Goal: Information Seeking & Learning: Learn about a topic

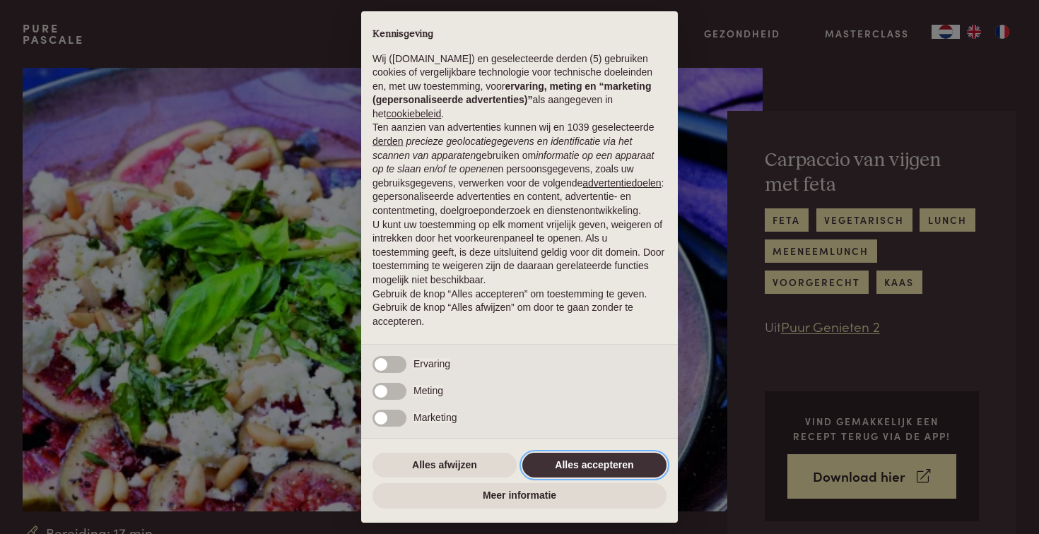
click at [598, 472] on button "Alles accepteren" at bounding box center [594, 465] width 144 height 25
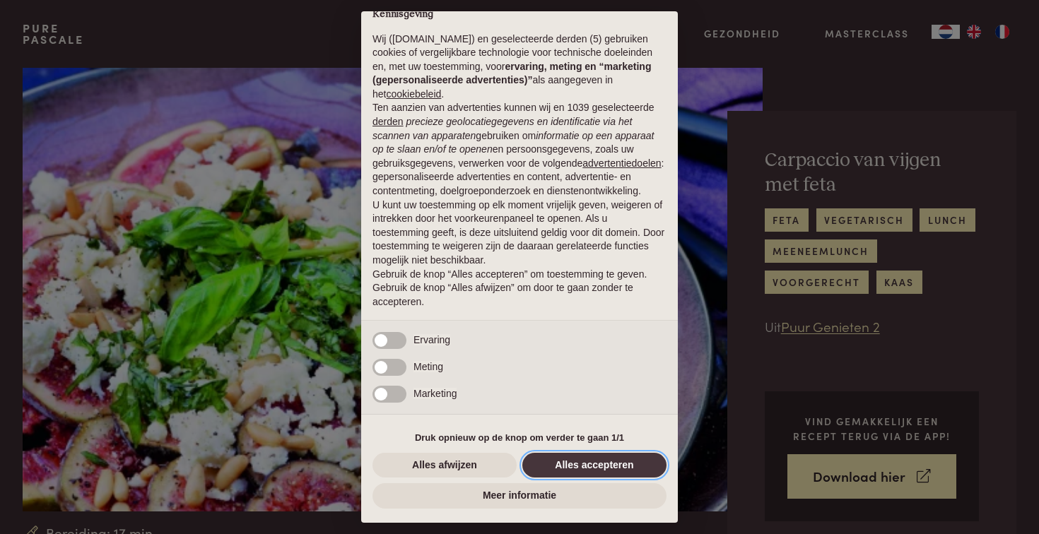
click at [601, 467] on button "Alles accepteren" at bounding box center [594, 465] width 144 height 25
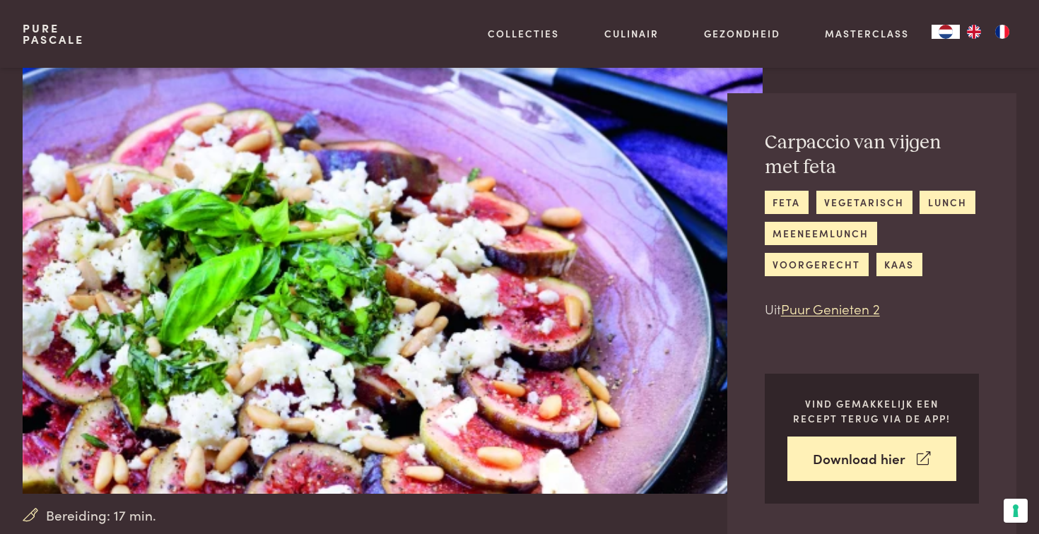
scroll to position [0, 0]
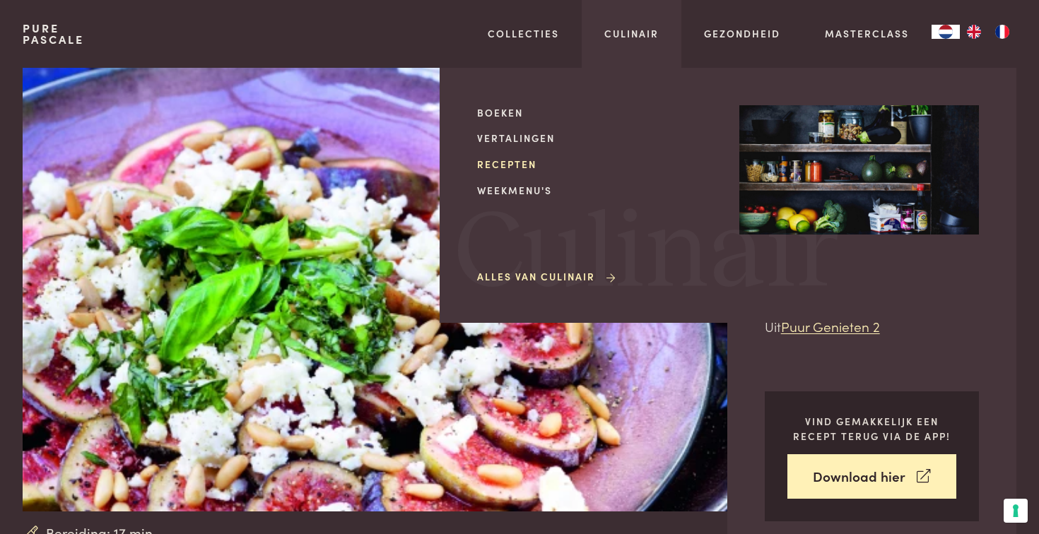
click at [514, 166] on link "Recepten" at bounding box center [597, 164] width 240 height 15
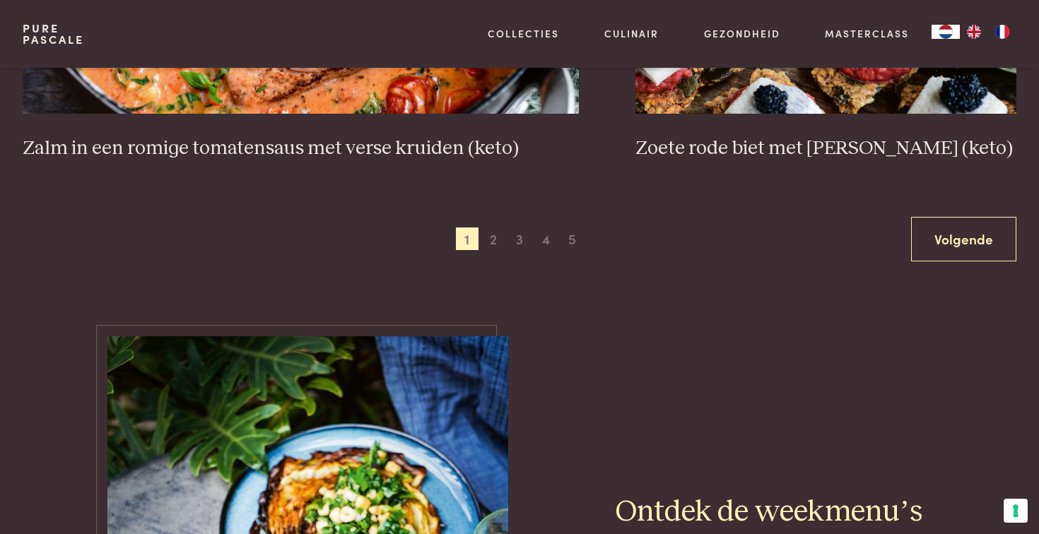
scroll to position [2813, 0]
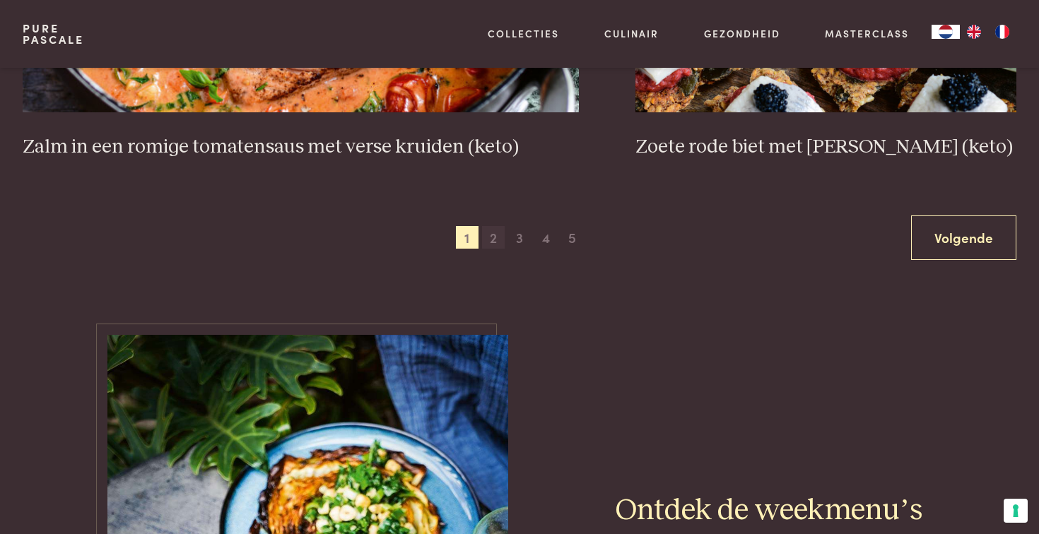
click at [497, 244] on span "2" at bounding box center [493, 237] width 23 height 23
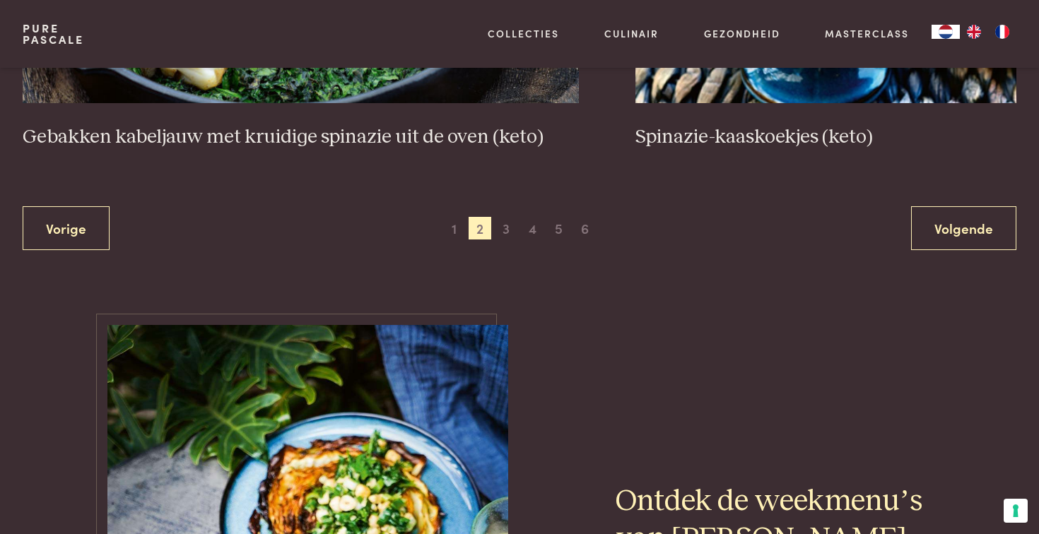
scroll to position [2850, 0]
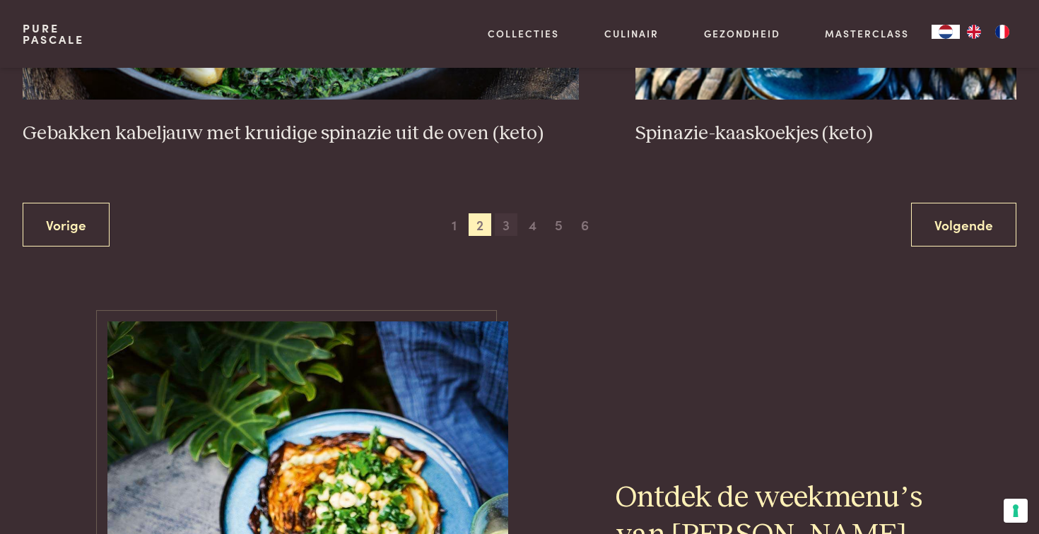
click at [507, 213] on span "3" at bounding box center [506, 224] width 23 height 23
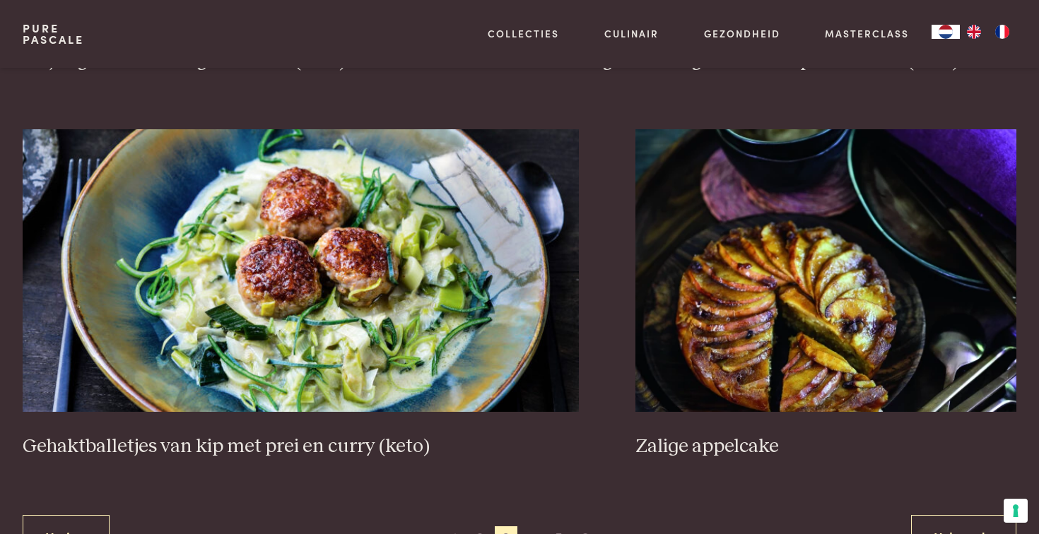
scroll to position [2563, 0]
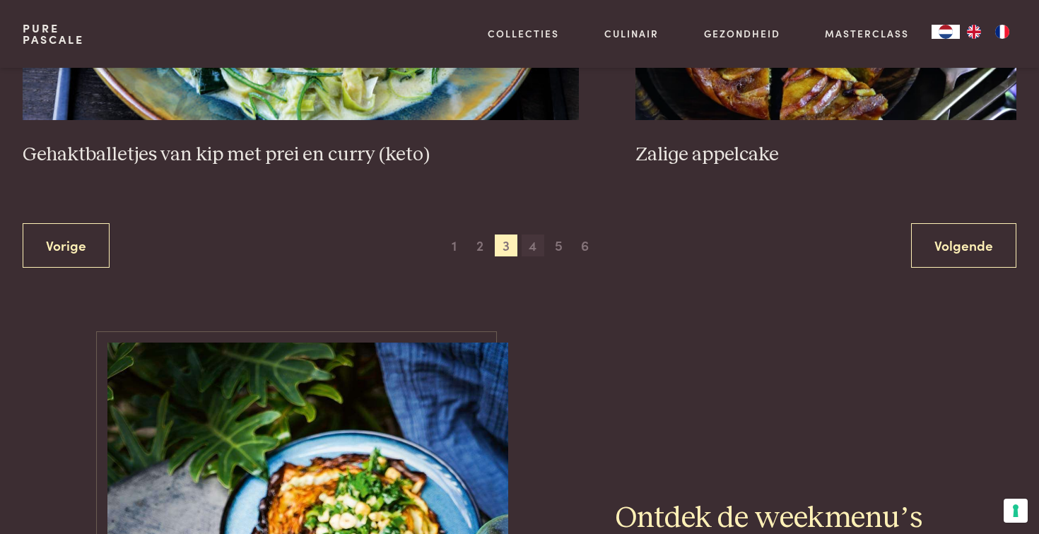
click at [533, 245] on span "4" at bounding box center [532, 246] width 23 height 23
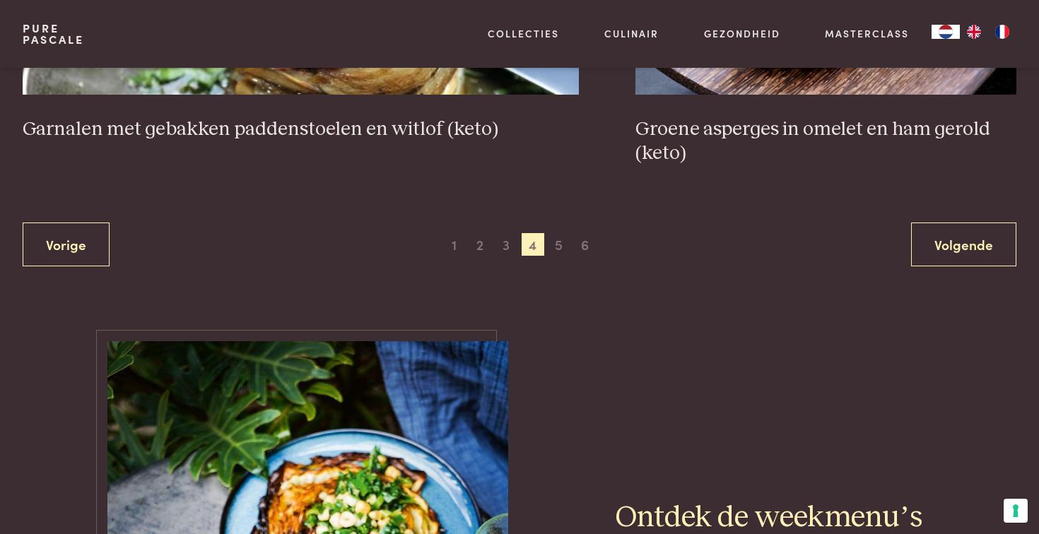
scroll to position [2796, 0]
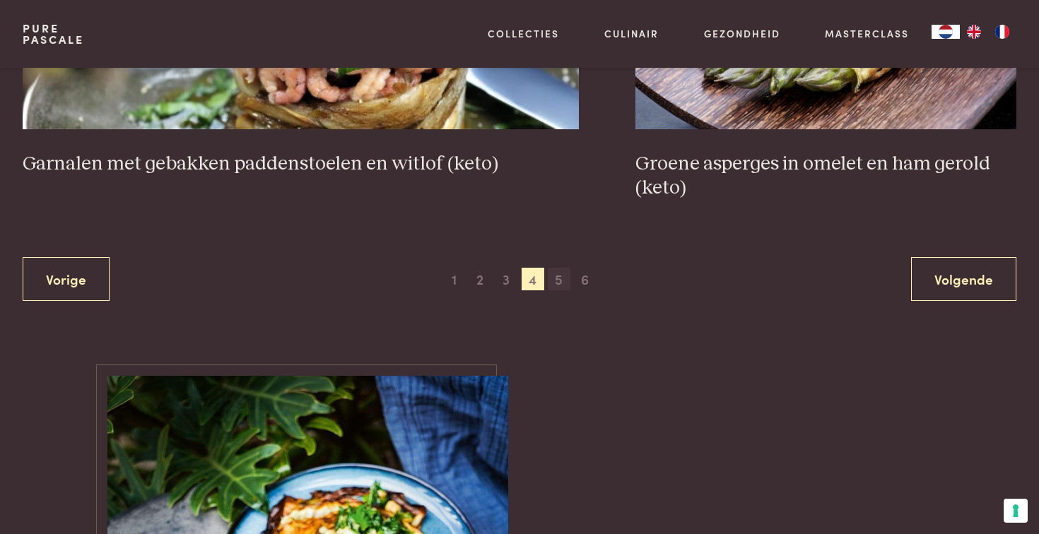
click at [559, 277] on span "5" at bounding box center [559, 279] width 23 height 23
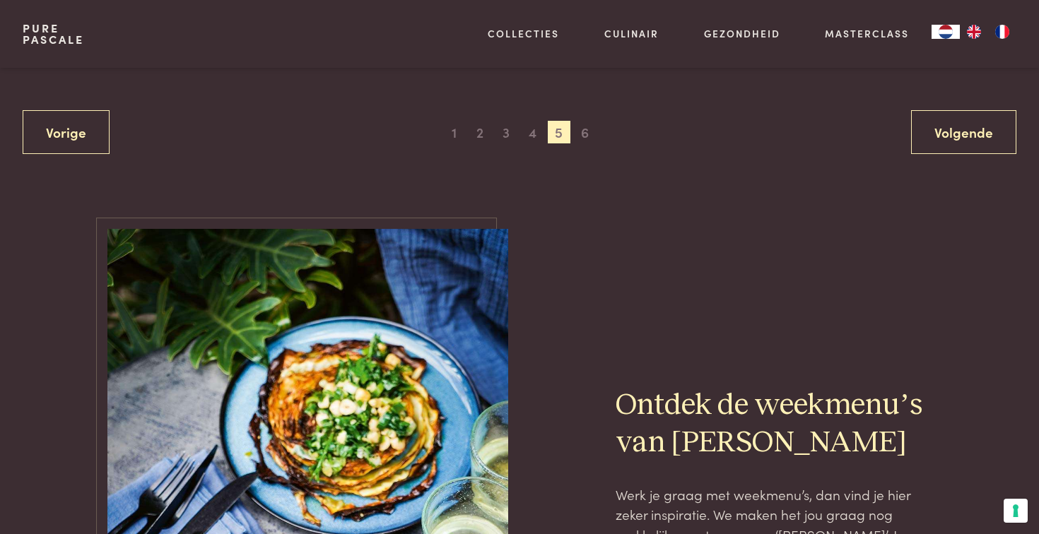
scroll to position [2944, 0]
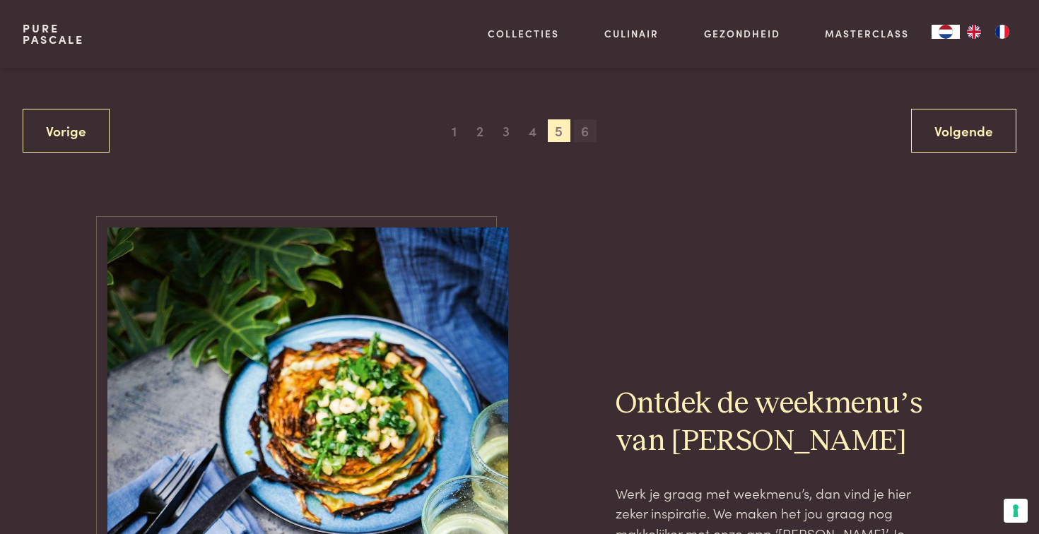
click at [588, 119] on span "6" at bounding box center [585, 130] width 23 height 23
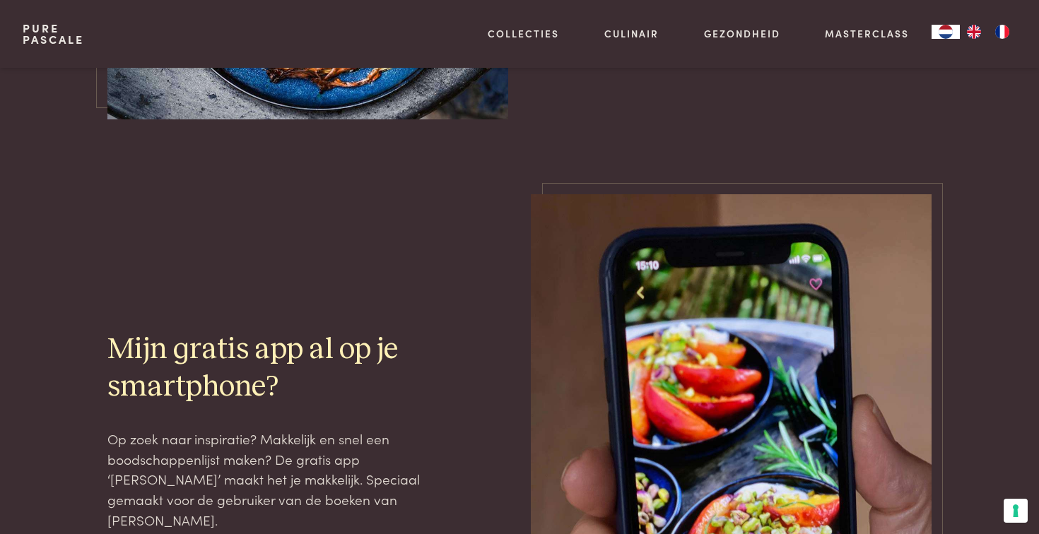
scroll to position [1692, 0]
